Goal: Task Accomplishment & Management: Manage account settings

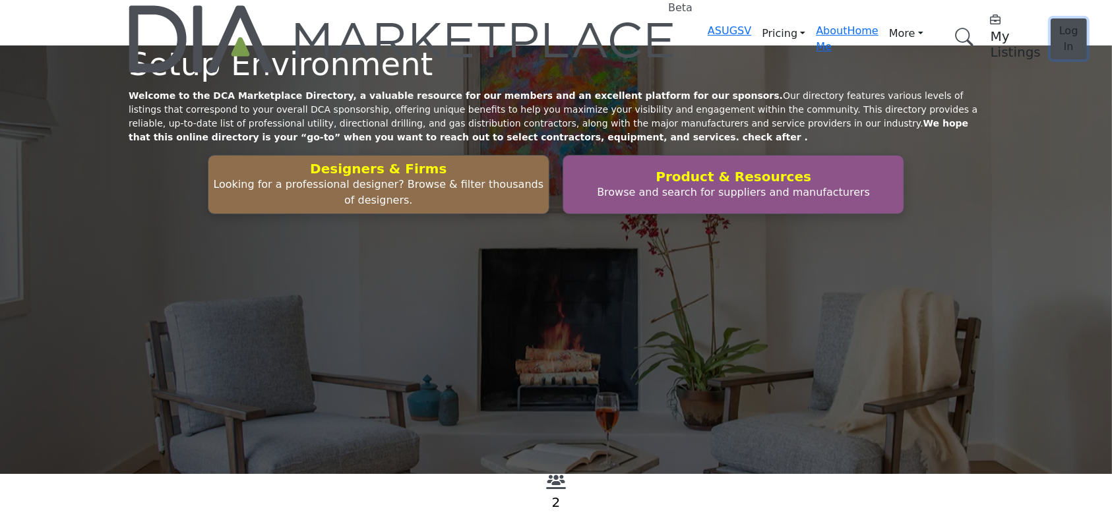
click at [1059, 24] on span "Log In" at bounding box center [1068, 38] width 19 height 28
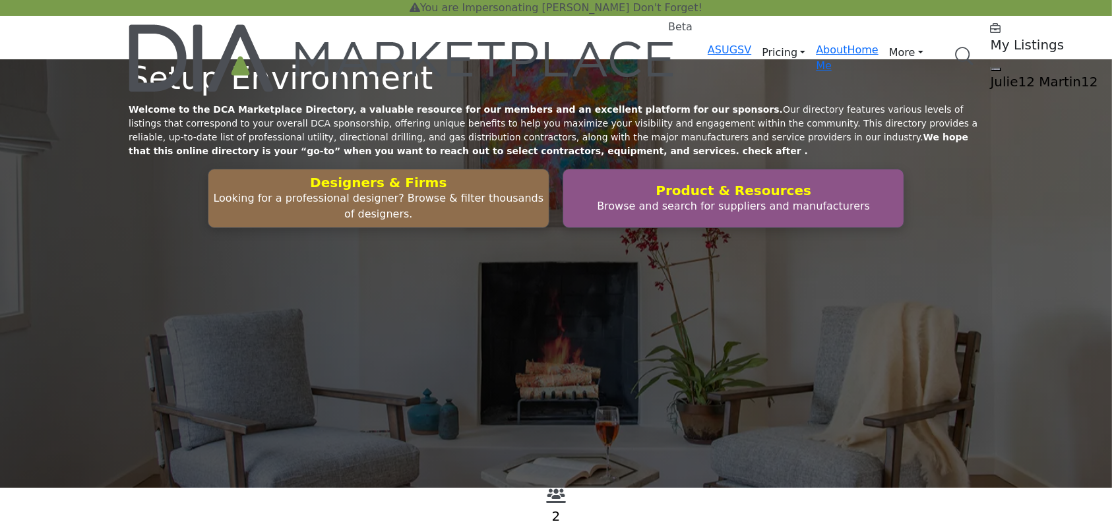
drag, startPoint x: 884, startPoint y: 37, endPoint x: 770, endPoint y: 111, distance: 135.4
click at [770, 111] on div "Setup Environment Welcome to the DCA Marketplace Directory, a valuable resource…" at bounding box center [556, 273] width 1112 height 429
click at [991, 74] on h5 "Julie12 Martin12" at bounding box center [1073, 82] width 165 height 16
drag, startPoint x: 922, startPoint y: 42, endPoint x: 880, endPoint y: 34, distance: 42.8
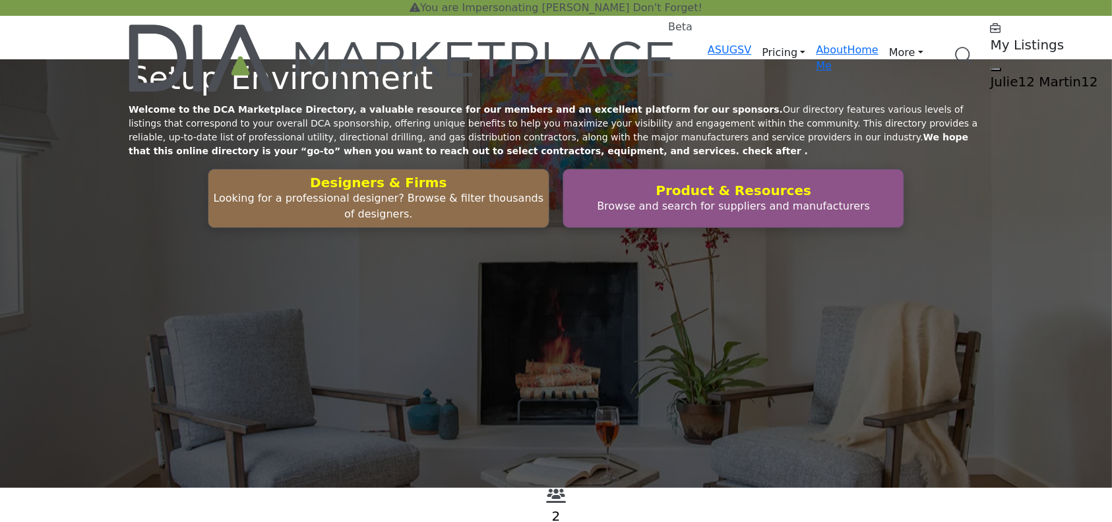
click at [991, 74] on h5 "Julie12 Martin12" at bounding box center [1073, 82] width 165 height 16
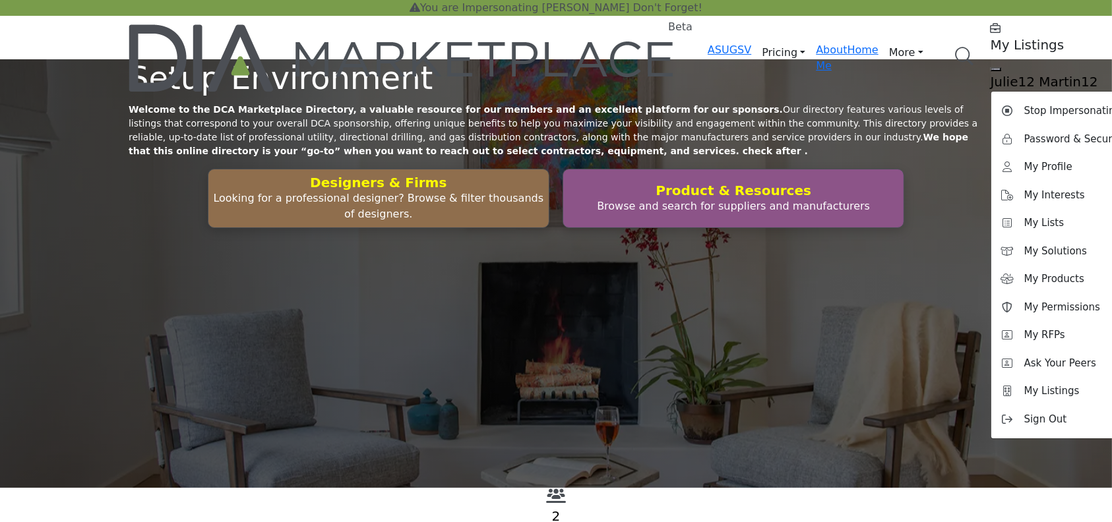
click at [991, 74] on h5 "Julie12 Martin12" at bounding box center [1073, 82] width 165 height 16
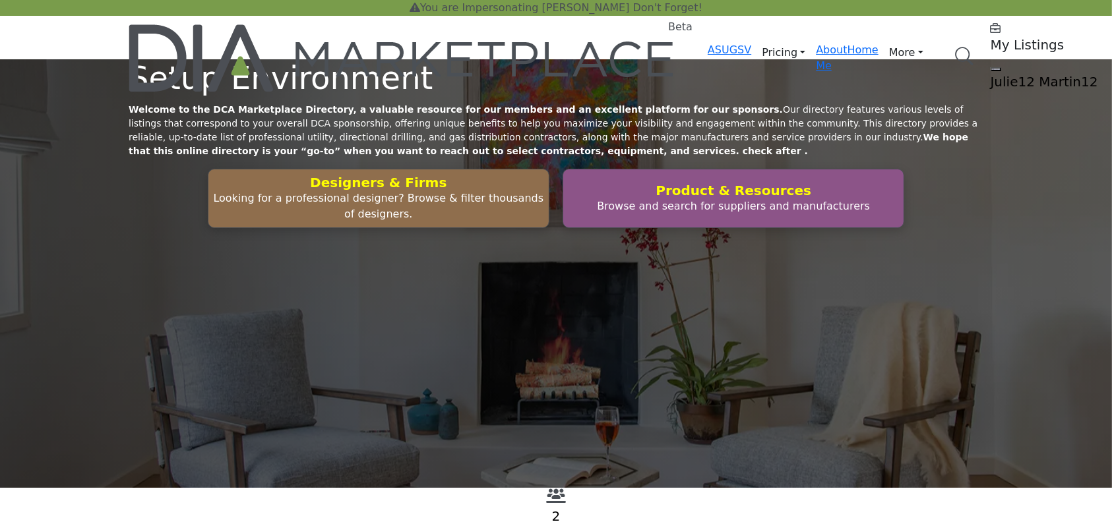
click at [991, 74] on h5 "Julie12 Martin12" at bounding box center [1073, 82] width 165 height 16
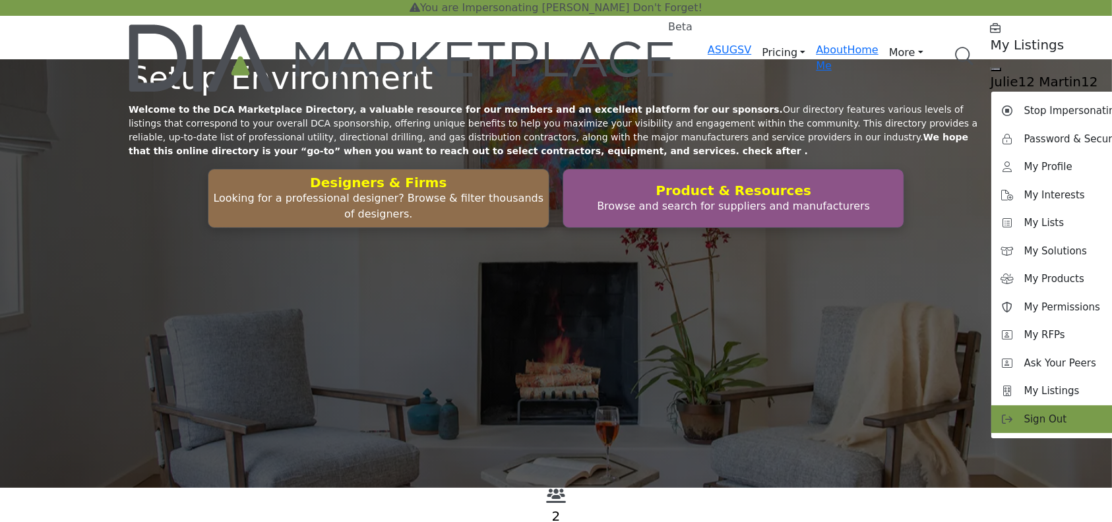
click at [1024, 412] on span "Sign Out" at bounding box center [1045, 419] width 43 height 15
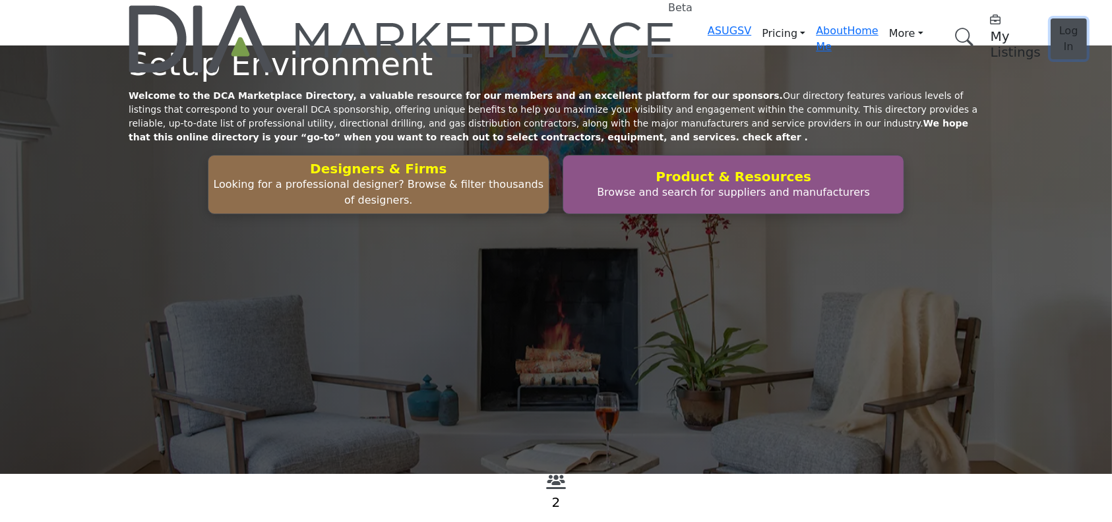
click at [1059, 24] on span "Log In" at bounding box center [1068, 38] width 19 height 28
